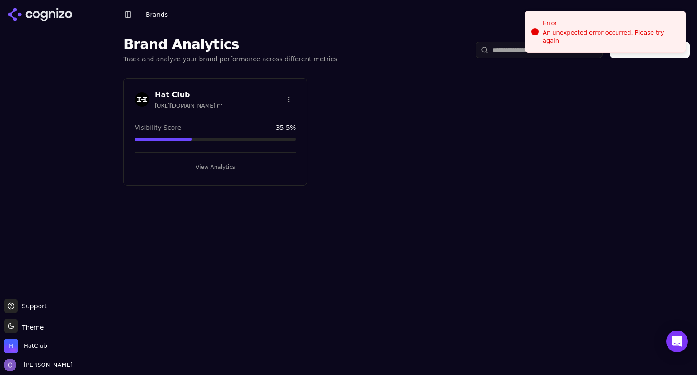
click at [246, 171] on button "View Analytics" at bounding box center [215, 167] width 161 height 15
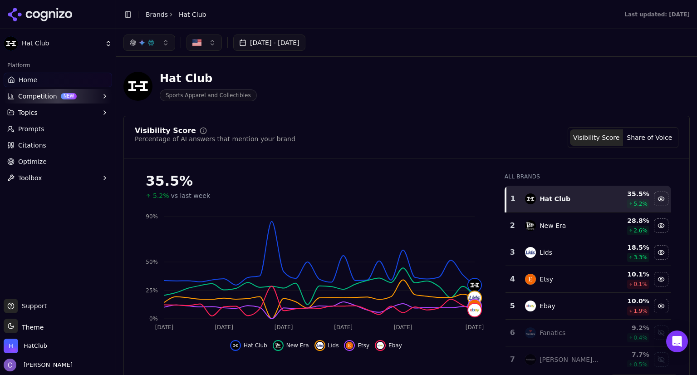
click at [45, 118] on button "Topics" at bounding box center [58, 112] width 108 height 15
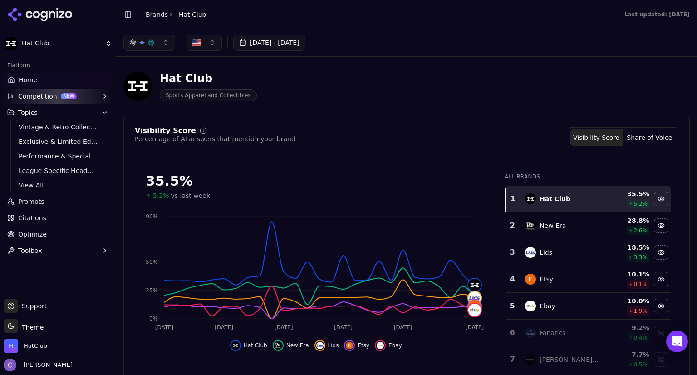
click at [47, 155] on span "Performance & Specialty Headwear" at bounding box center [58, 156] width 79 height 9
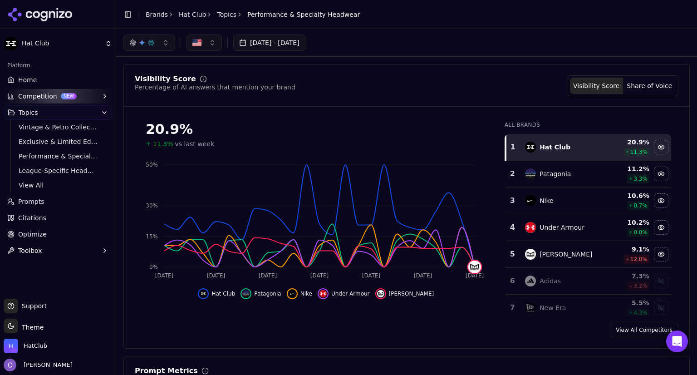
click at [49, 202] on link "Prompts" at bounding box center [58, 201] width 108 height 15
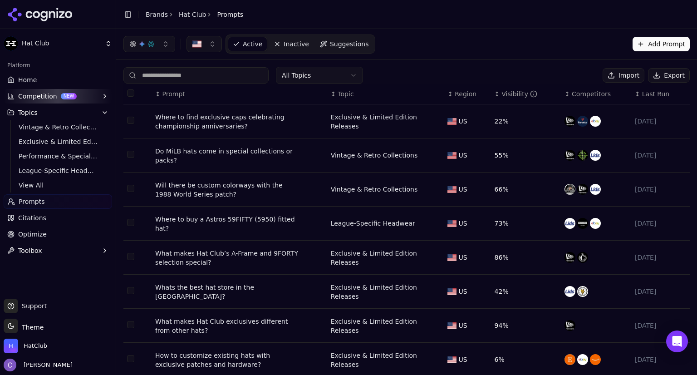
click at [305, 70] on html "Hat Club Platform Home Competition NEW Topics Vintage & Retro Collections Exclu…" at bounding box center [348, 187] width 697 height 375
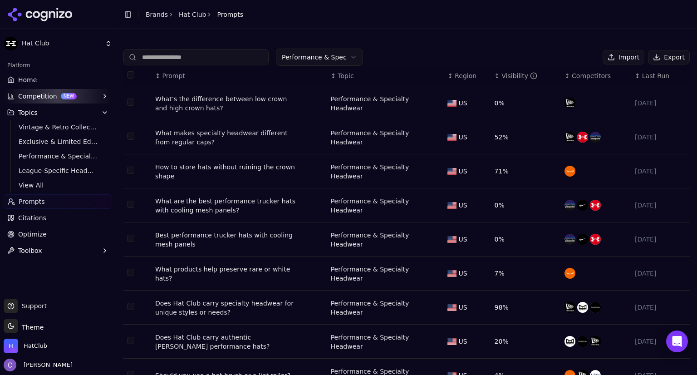
scroll to position [83, 0]
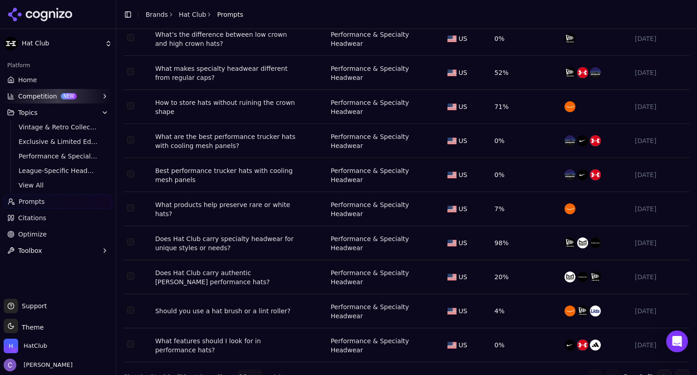
click at [657, 369] on button "Go to next page" at bounding box center [664, 376] width 15 height 15
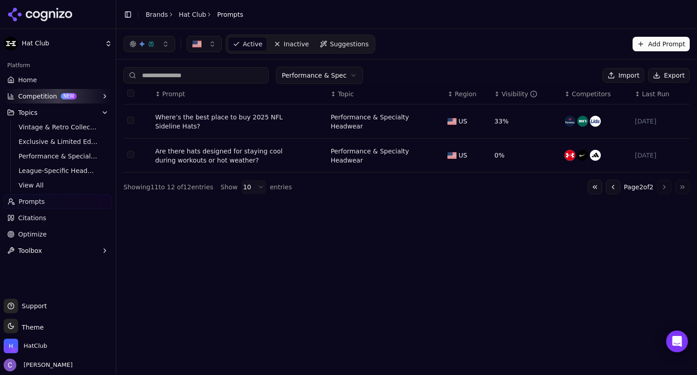
click at [42, 203] on link "Prompts" at bounding box center [58, 201] width 108 height 15
click at [209, 74] on input at bounding box center [195, 75] width 145 height 16
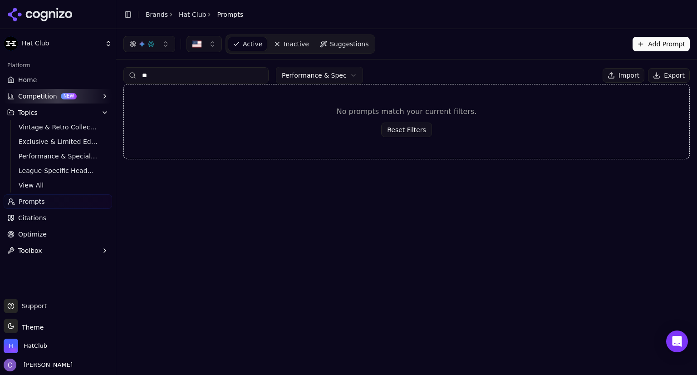
type input "*"
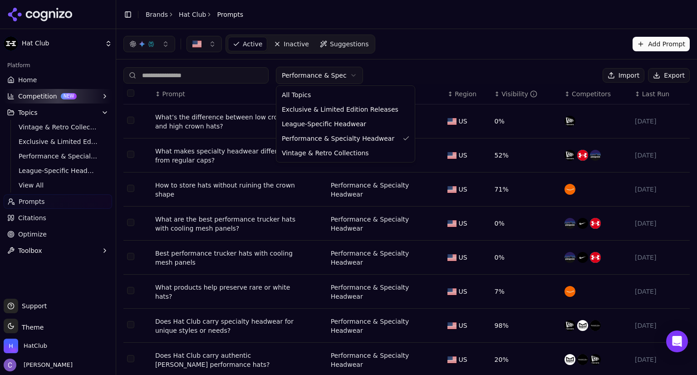
click at [317, 73] on html "Hat Club Platform Home Competition NEW Topics Vintage & Retro Collections Exclu…" at bounding box center [348, 187] width 697 height 375
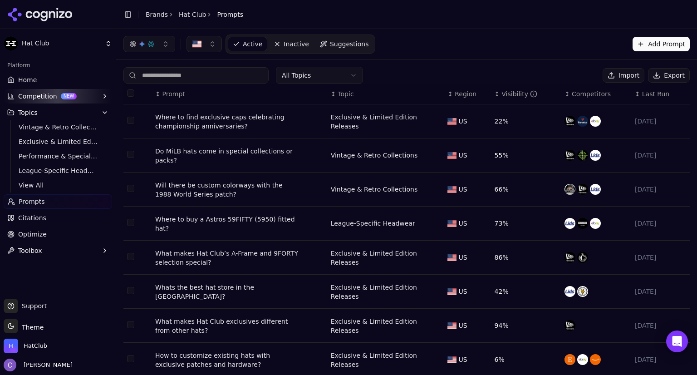
click at [192, 76] on input at bounding box center [195, 75] width 145 height 16
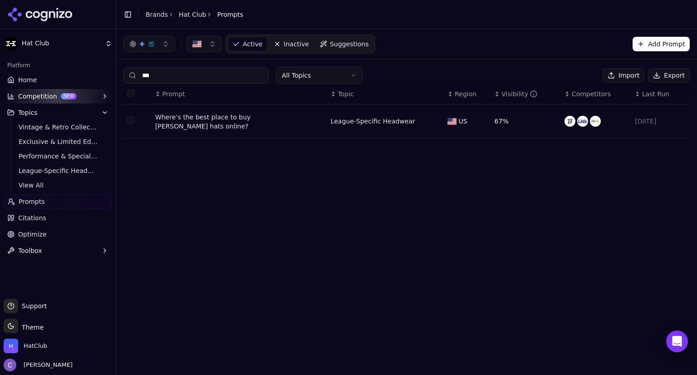
type input "***"
click at [186, 125] on div "Where’s the best place to buy [PERSON_NAME] hats online?" at bounding box center [227, 122] width 145 height 18
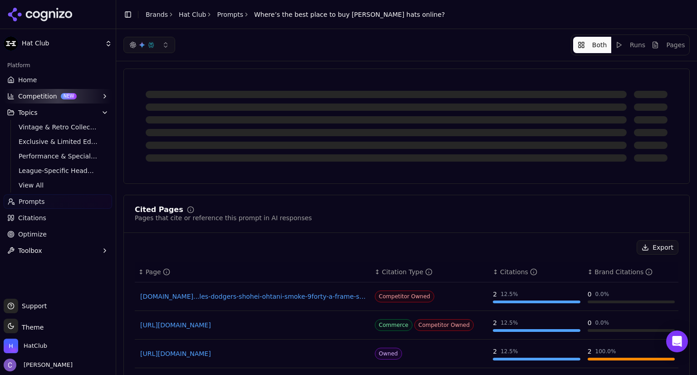
click at [634, 46] on button "Runs" at bounding box center [630, 45] width 38 height 16
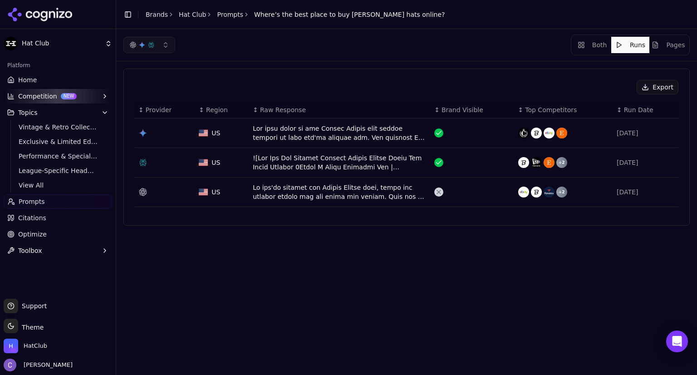
click at [368, 128] on div "Data table" at bounding box center [340, 133] width 174 height 18
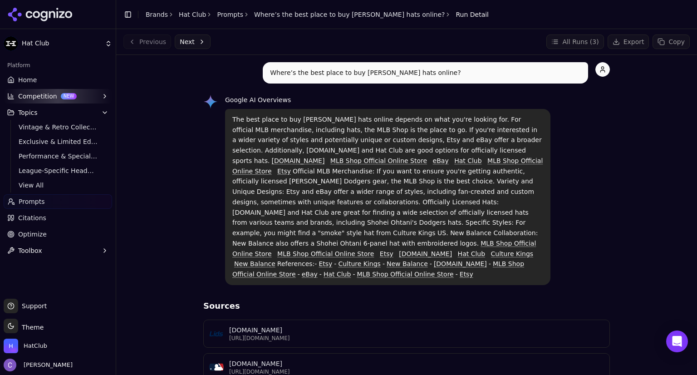
click at [54, 78] on link "Home" at bounding box center [58, 80] width 108 height 15
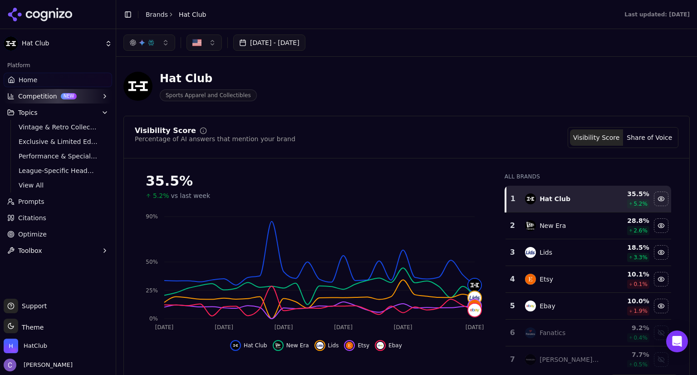
click at [39, 198] on span "Prompts" at bounding box center [31, 201] width 26 height 9
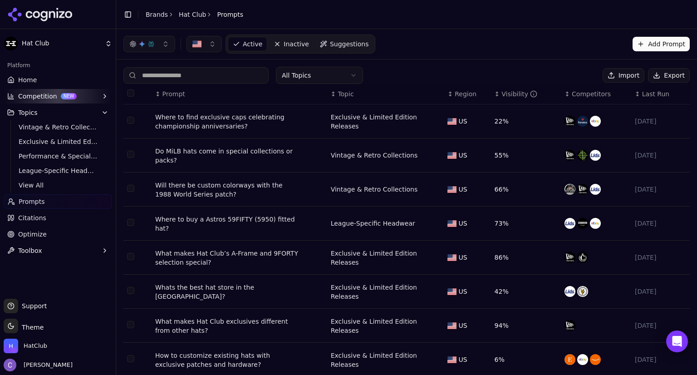
click at [229, 80] on input at bounding box center [195, 75] width 145 height 16
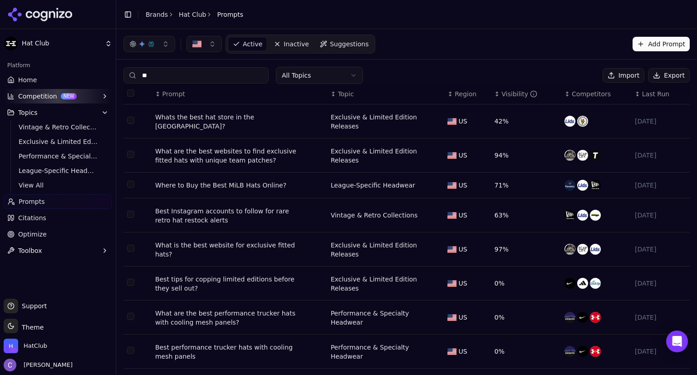
type input "*"
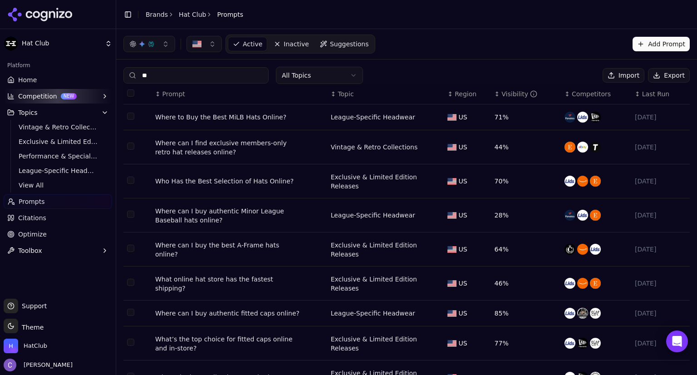
type input "*"
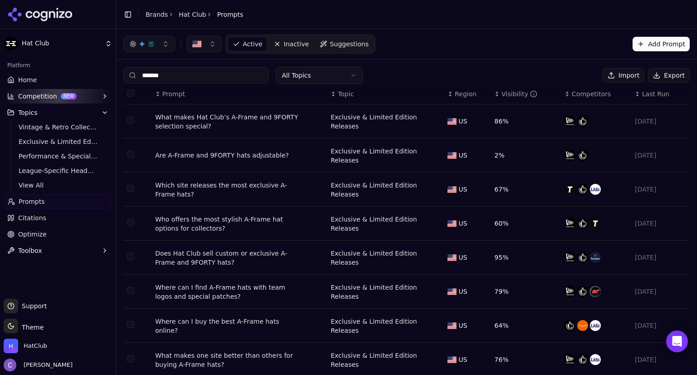
type input "*******"
click at [285, 317] on div "Where can I buy the best A-Frame hats online?" at bounding box center [227, 326] width 145 height 18
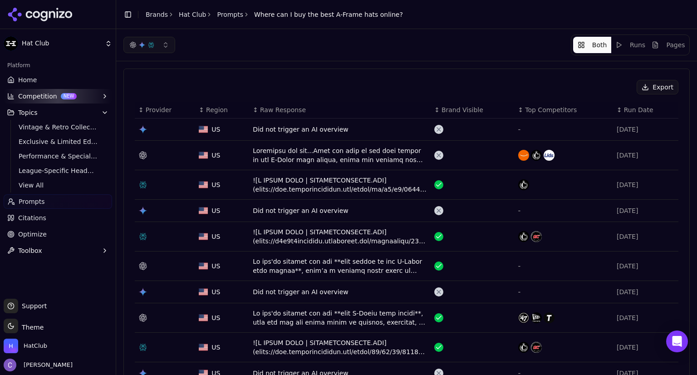
click at [336, 265] on div "Data table" at bounding box center [340, 266] width 174 height 18
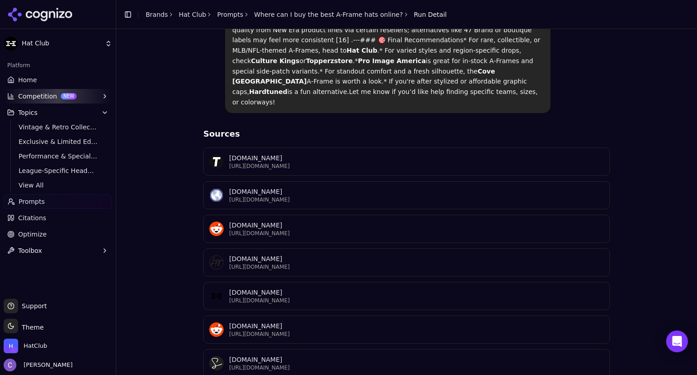
scroll to position [1716, 0]
click at [318, 296] on p "[URL][DOMAIN_NAME]" at bounding box center [416, 299] width 375 height 7
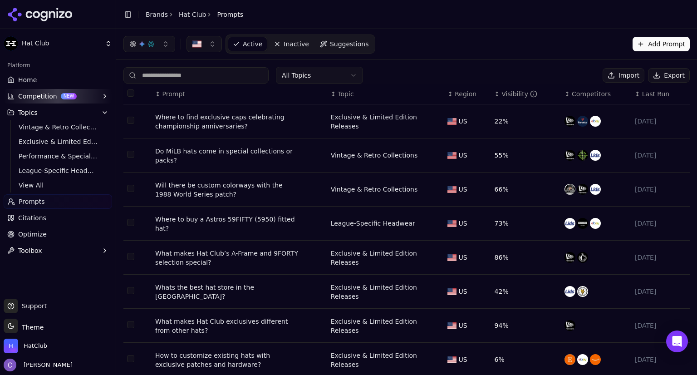
click at [201, 77] on input at bounding box center [195, 75] width 145 height 16
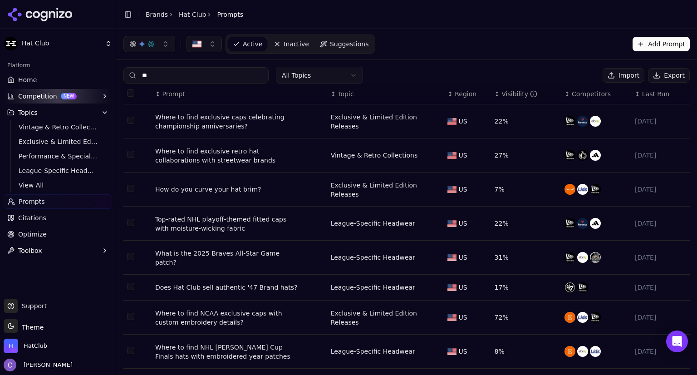
type input "*"
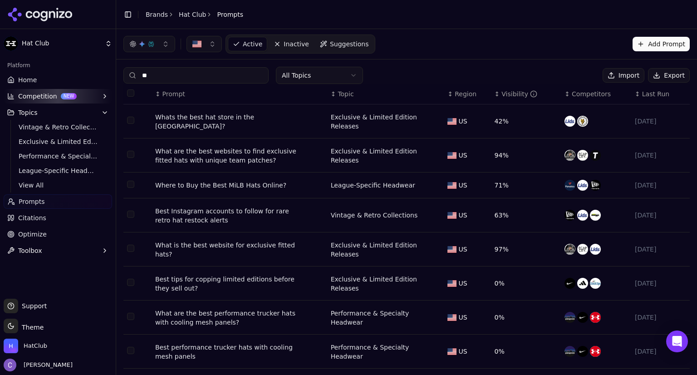
type input "*"
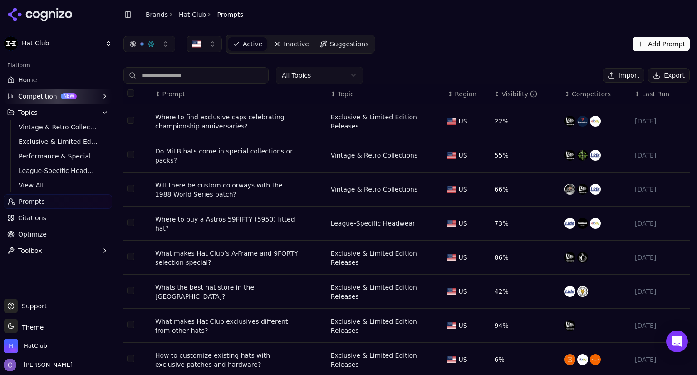
click at [69, 82] on link "Home" at bounding box center [58, 80] width 108 height 15
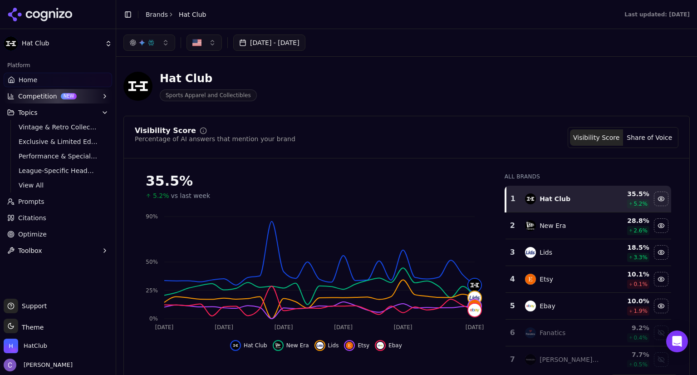
click at [59, 205] on link "Prompts" at bounding box center [58, 201] width 108 height 15
